Goal: Navigation & Orientation: Find specific page/section

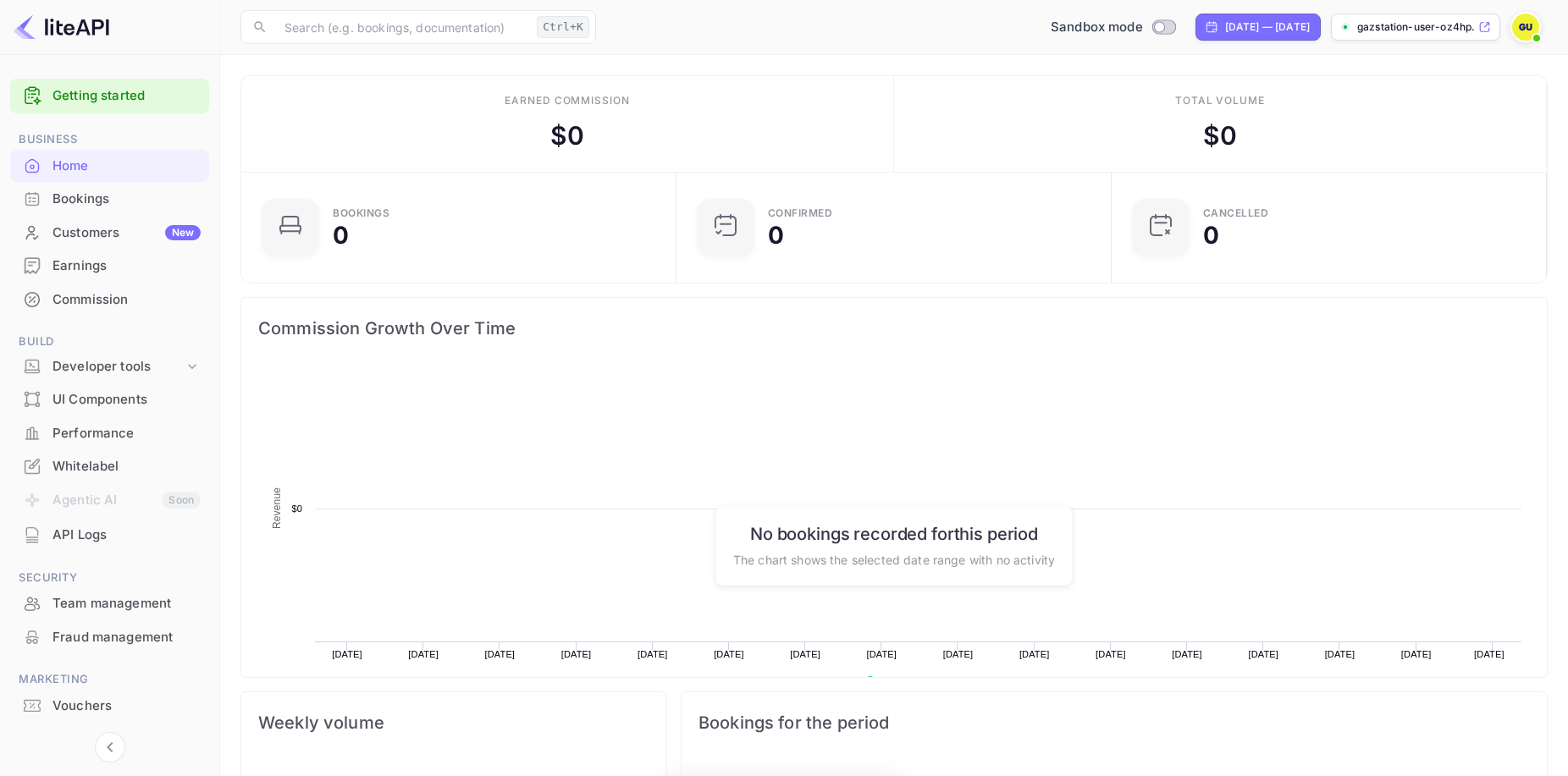
scroll to position [263, 413]
click at [84, 174] on div "Home" at bounding box center [126, 166] width 148 height 19
click at [84, 203] on div "Bookings" at bounding box center [126, 199] width 148 height 19
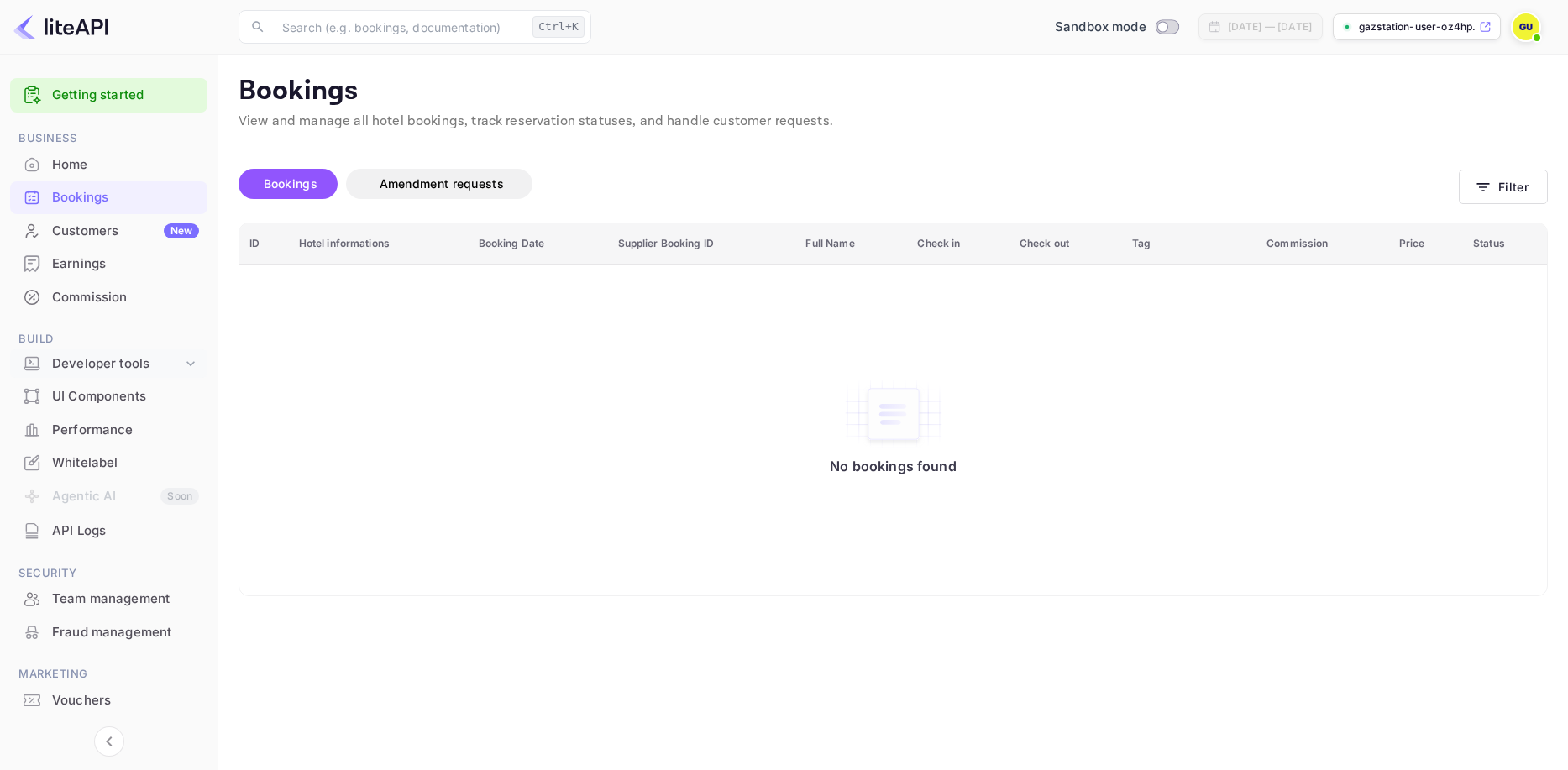
click at [127, 365] on div "Developer tools" at bounding box center [117, 364] width 130 height 19
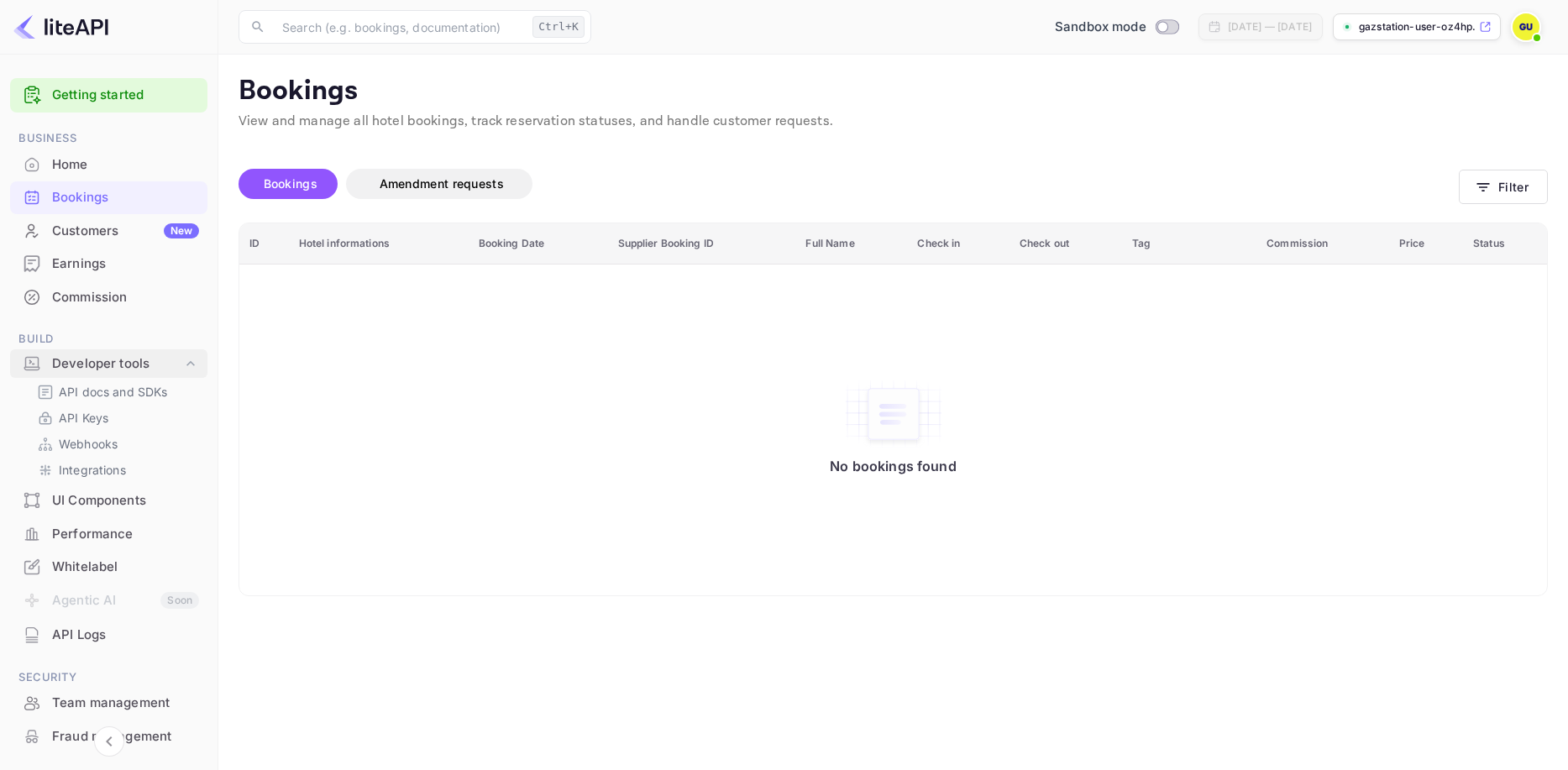
click at [98, 371] on div "Developer tools" at bounding box center [117, 364] width 130 height 19
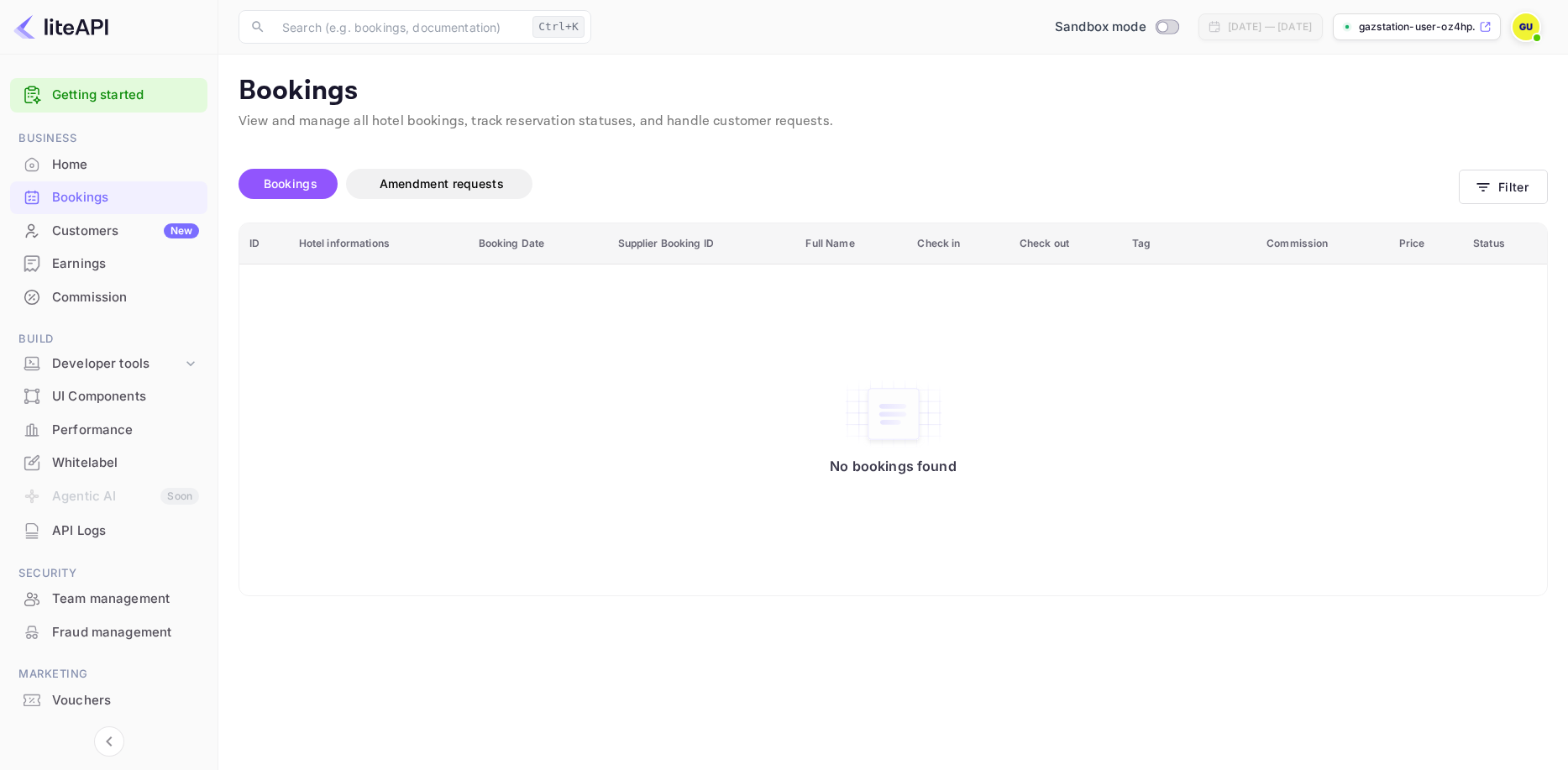
click at [99, 401] on div "UI Components" at bounding box center [125, 397] width 147 height 19
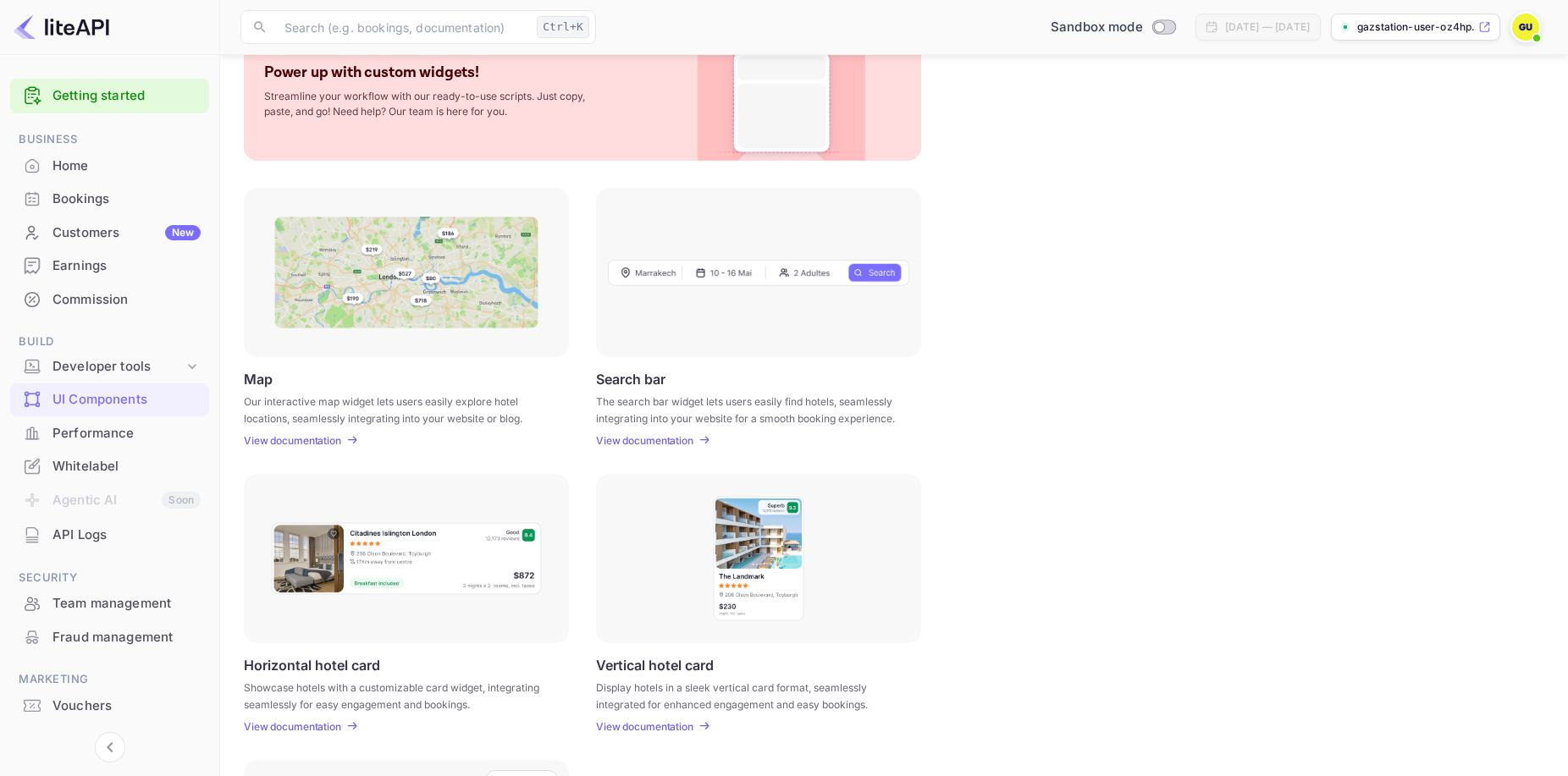
scroll to position [40, 0]
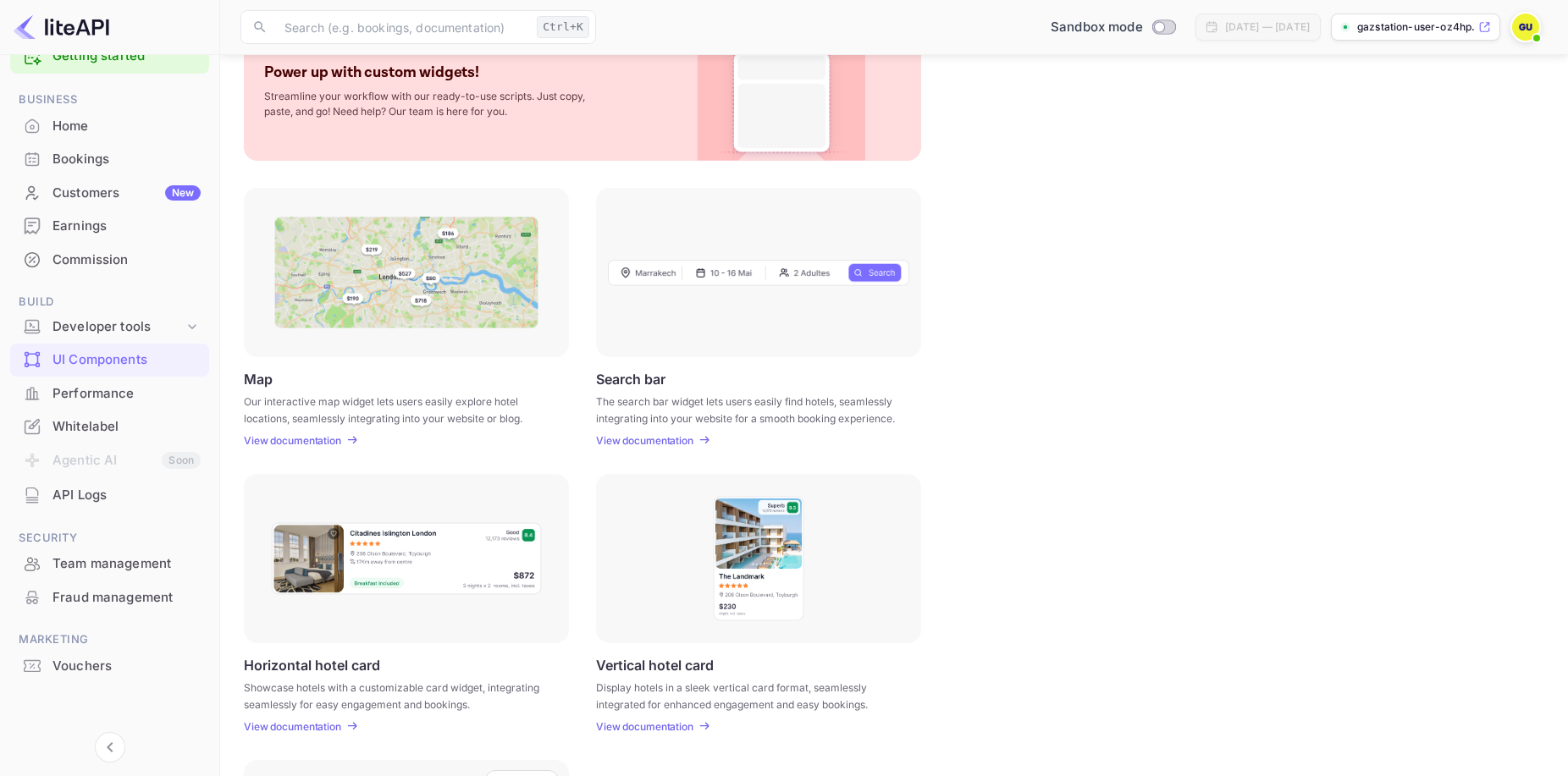
click at [118, 496] on div "API Logs" at bounding box center [126, 496] width 148 height 19
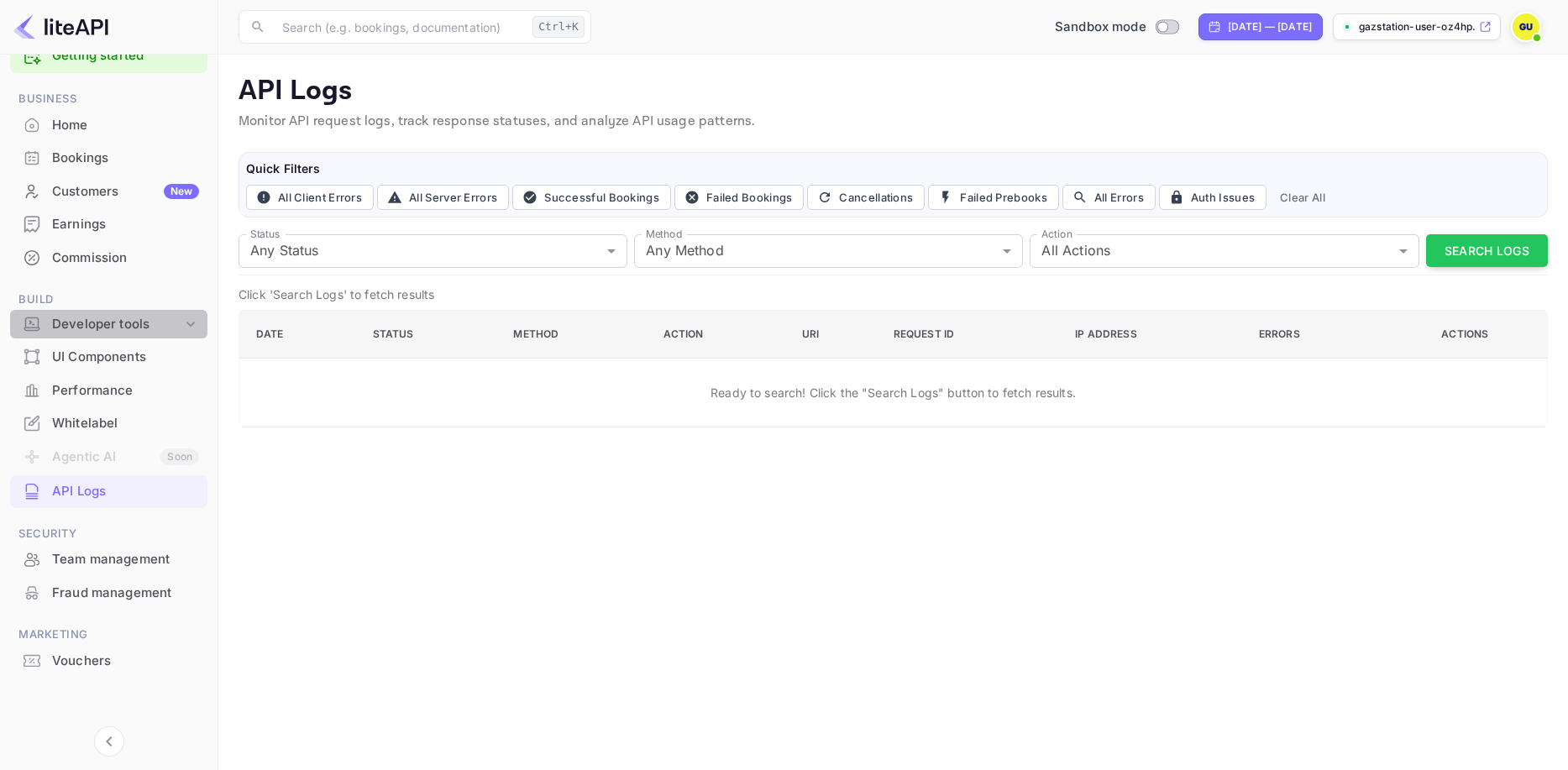
click at [118, 332] on div "Developer tools" at bounding box center [117, 325] width 130 height 19
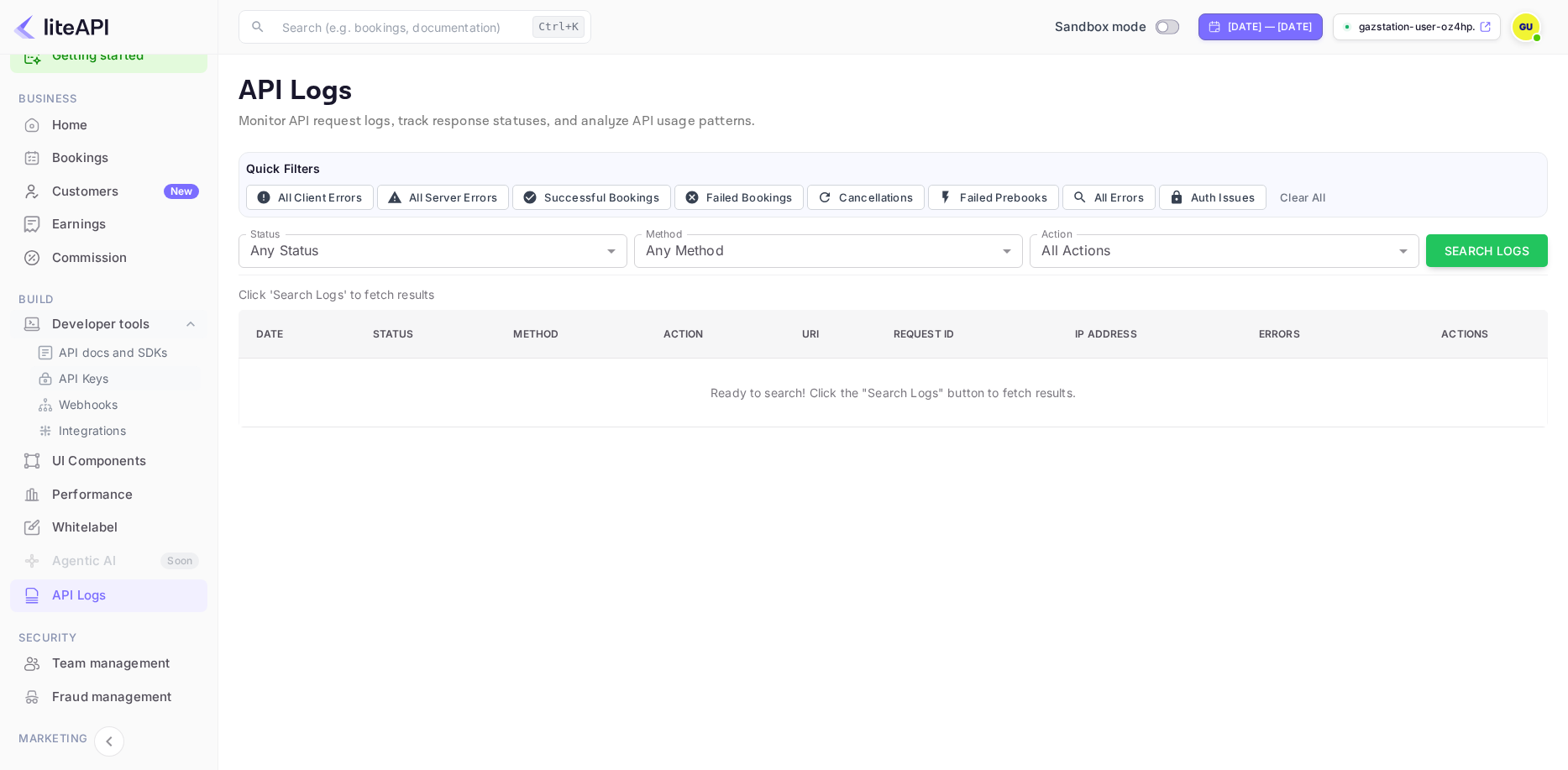
click at [87, 380] on p "API Keys" at bounding box center [83, 378] width 49 height 18
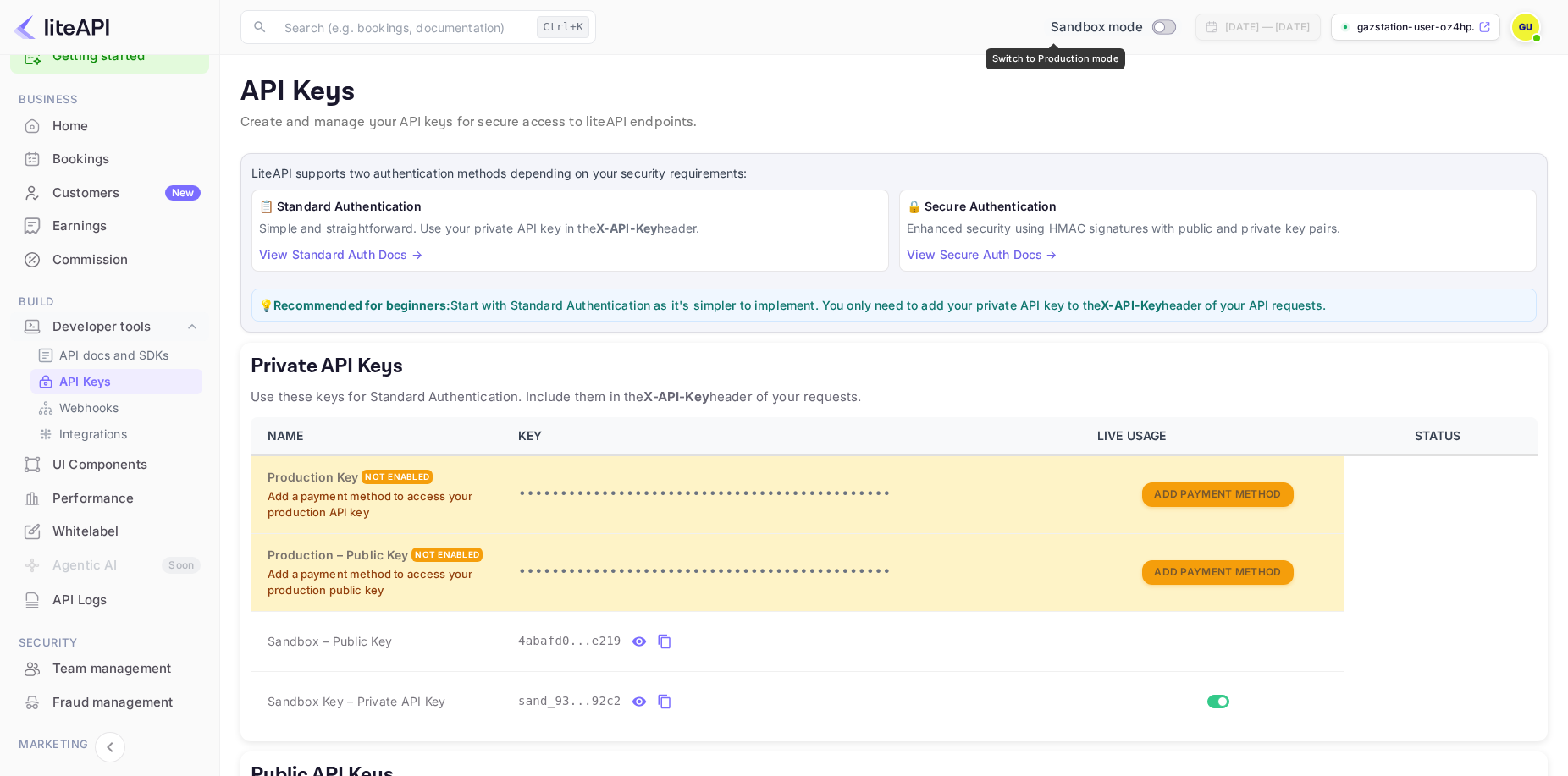
click at [1142, 27] on input "Switch to Production mode" at bounding box center [1159, 27] width 34 height 11
checkbox input "false"
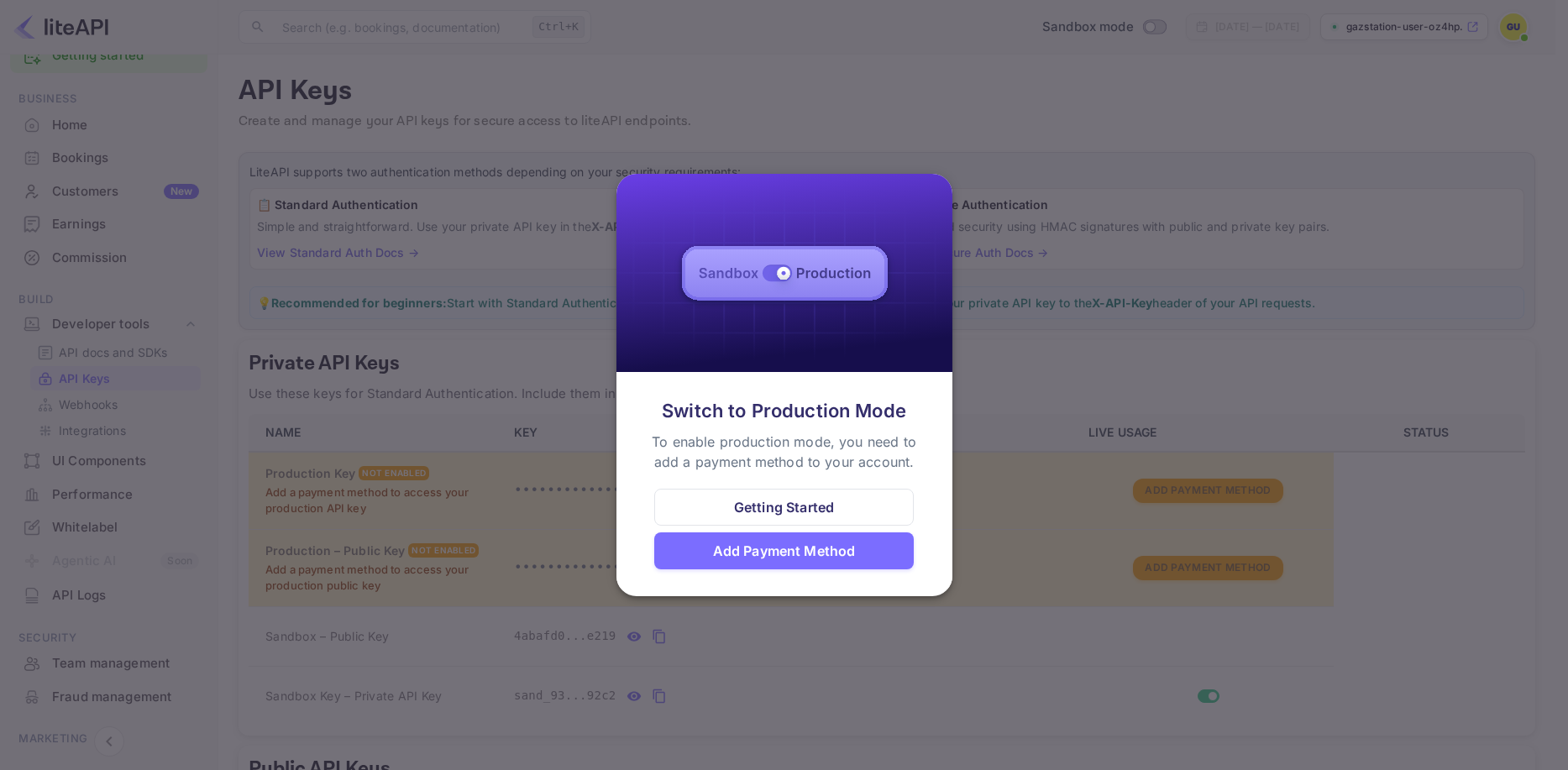
click at [1048, 320] on div at bounding box center [784, 385] width 1568 height 770
